Goal: Task Accomplishment & Management: Complete application form

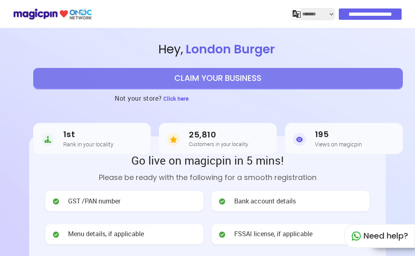
select select "*******"
click at [194, 74] on button "CLAIM YOUR BUSINESS" at bounding box center [217, 78] width 369 height 20
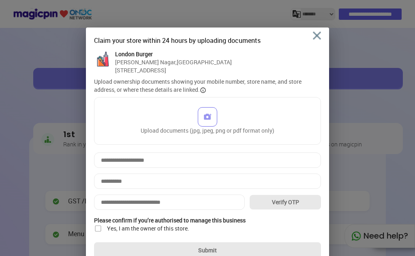
click at [317, 41] on div "Claim your store within 24 hours by uploading documents" at bounding box center [207, 41] width 227 height 10
click at [316, 36] on img at bounding box center [317, 36] width 8 height 8
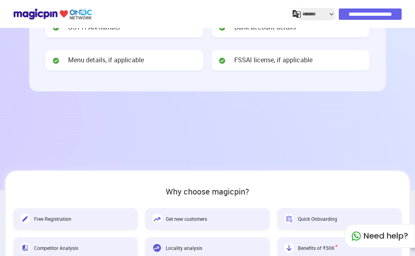
scroll to position [162, 0]
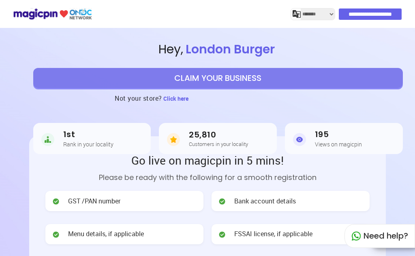
select select "*******"
click at [215, 77] on button "CLAIM YOUR BUSINESS" at bounding box center [217, 78] width 369 height 20
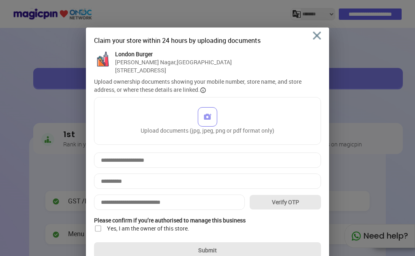
click at [169, 60] on div "Eiswari Nagar , Tanjore" at bounding box center [173, 62] width 117 height 8
drag, startPoint x: 164, startPoint y: 68, endPoint x: 165, endPoint y: 75, distance: 7.4
click at [164, 69] on div "No:10Th Cross, Muncipal Colony, Medical College Road" at bounding box center [173, 70] width 117 height 8
drag, startPoint x: 165, startPoint y: 75, endPoint x: 236, endPoint y: 76, distance: 71.3
click at [166, 76] on div "Claim your store within 24 hours by uploading documents London Burger Eiswari N…" at bounding box center [207, 147] width 227 height 223
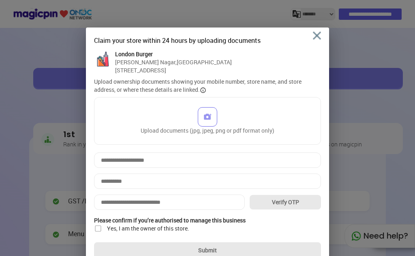
click at [277, 64] on div "London Burger Eiswari Nagar , Tanjore No:10Th Cross, Muncipal Colony, Medical C…" at bounding box center [207, 62] width 227 height 24
drag, startPoint x: 239, startPoint y: 79, endPoint x: 232, endPoint y: 94, distance: 15.8
click at [239, 81] on div "Upload ownership documents showing your mobile number, store name, and store ad…" at bounding box center [207, 86] width 227 height 16
drag, startPoint x: 232, startPoint y: 94, endPoint x: 241, endPoint y: 122, distance: 30.0
click at [232, 108] on div "Claim your store within 24 hours by uploading documents London Burger Eiswari N…" at bounding box center [207, 147] width 227 height 223
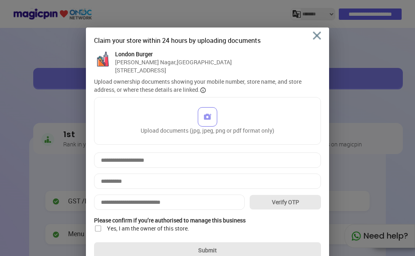
drag, startPoint x: 254, startPoint y: 143, endPoint x: 257, endPoint y: 150, distance: 7.6
click at [257, 150] on div "Claim your store within 24 hours by uploading documents London Burger Eiswari N…" at bounding box center [207, 147] width 227 height 223
drag, startPoint x: 260, startPoint y: 157, endPoint x: 264, endPoint y: 168, distance: 12.0
click at [264, 168] on div "Claim your store within 24 hours by uploading documents London Burger Eiswari N…" at bounding box center [207, 147] width 227 height 223
click at [264, 171] on div "Claim your store within 24 hours by uploading documents London Burger Eiswari N…" at bounding box center [207, 147] width 227 height 223
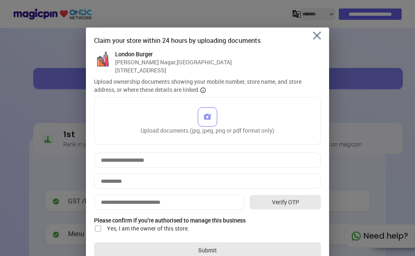
click at [209, 173] on div "Claim your store within 24 hours by uploading documents London Burger Eiswari N…" at bounding box center [207, 147] width 227 height 223
click at [208, 168] on div "Claim your store within 24 hours by uploading documents London Burger Eiswari N…" at bounding box center [207, 147] width 227 height 223
drag, startPoint x: 205, startPoint y: 172, endPoint x: 201, endPoint y: 184, distance: 12.8
click at [204, 175] on div "Claim your store within 24 hours by uploading documents London Burger Eiswari N…" at bounding box center [207, 147] width 227 height 223
drag, startPoint x: 201, startPoint y: 184, endPoint x: 199, endPoint y: 190, distance: 6.4
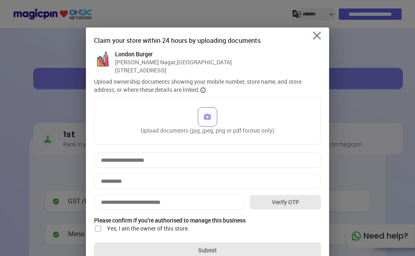
click at [200, 185] on input at bounding box center [207, 181] width 227 height 15
drag, startPoint x: 199, startPoint y: 190, endPoint x: 256, endPoint y: 156, distance: 66.6
click at [200, 189] on div "Claim your store within 24 hours by uploading documents London Burger Eiswari N…" at bounding box center [207, 147] width 227 height 223
click at [311, 36] on div "Claim your store within 24 hours by uploading documents" at bounding box center [207, 41] width 227 height 10
click at [317, 35] on img at bounding box center [317, 36] width 8 height 8
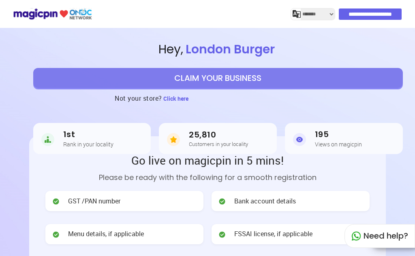
select select "*******"
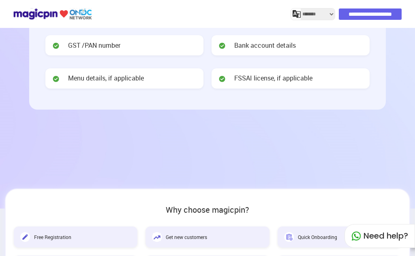
scroll to position [121, 0]
